Goal: Find contact information: Find contact information

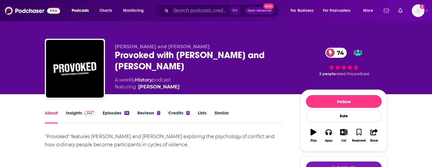
click at [77, 112] on link "Insights" at bounding box center [80, 116] width 29 height 13
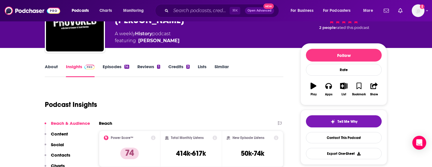
scroll to position [46, 0]
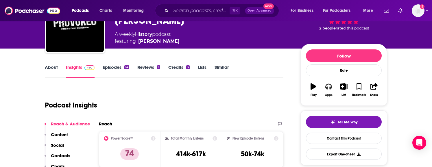
click at [329, 90] on button "Apps" at bounding box center [328, 89] width 15 height 21
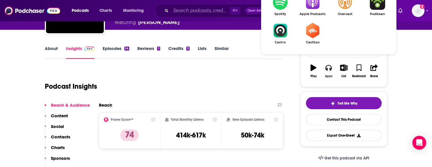
scroll to position [64, 0]
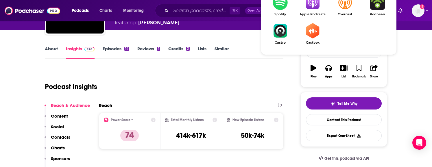
click at [315, 8] on img "Show Listen On dropdown" at bounding box center [312, 2] width 32 height 15
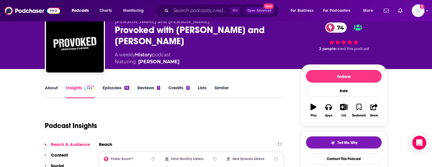
scroll to position [0, 0]
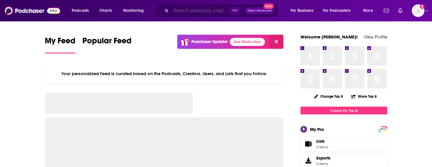
click at [187, 11] on input "Search podcasts, credits, & more..." at bounding box center [200, 10] width 59 height 9
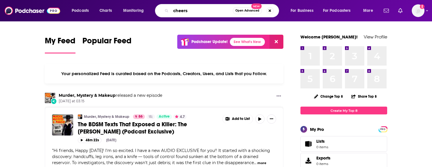
type input "cheers"
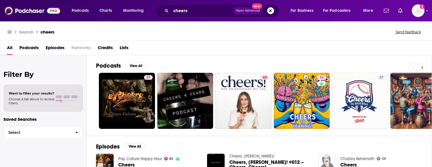
click at [424, 67] on button at bounding box center [422, 67] width 10 height 7
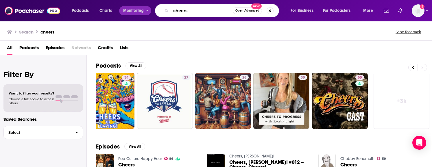
drag, startPoint x: 203, startPoint y: 8, endPoint x: 149, endPoint y: 8, distance: 54.0
click at [149, 8] on div "Podcasts Charts Monitoring cheers Open Advanced New For Business For Podcasters…" at bounding box center [223, 10] width 311 height 13
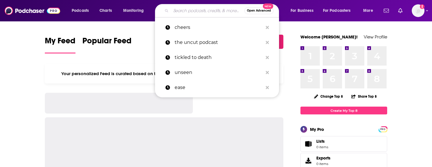
click at [214, 8] on input "Search podcasts, credits, & more..." at bounding box center [207, 10] width 73 height 9
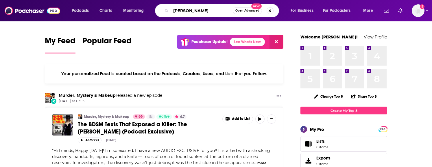
type input "avery woods"
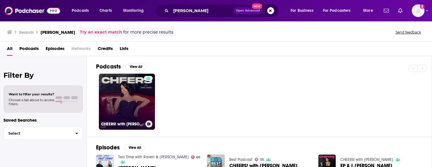
click at [123, 99] on link "CHEERS! with Avery Woods" at bounding box center [127, 102] width 56 height 56
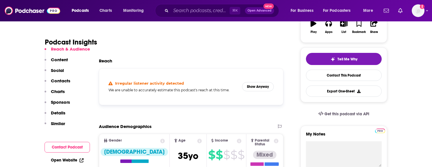
scroll to position [123, 0]
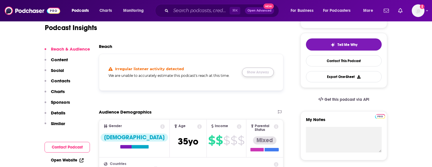
click at [261, 74] on button "Show Anyway" at bounding box center [258, 72] width 32 height 9
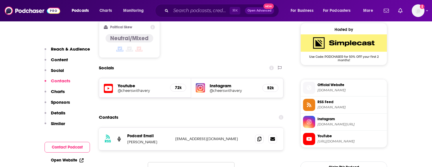
scroll to position [470, 0]
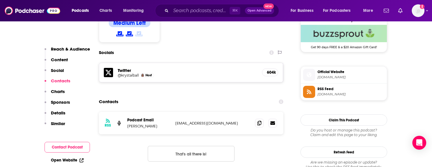
scroll to position [477, 0]
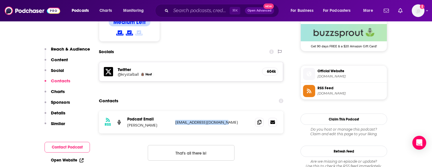
drag, startPoint x: 224, startPoint y: 93, endPoint x: 175, endPoint y: 92, distance: 48.9
click at [175, 120] on p "krystalballuva@gmail.com" at bounding box center [212, 122] width 75 height 5
copy p "krystalballuva@gmail.com"
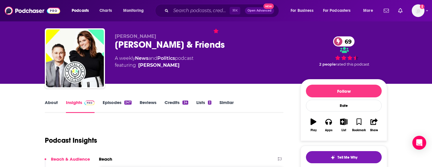
scroll to position [0, 0]
